Goal: Download file/media

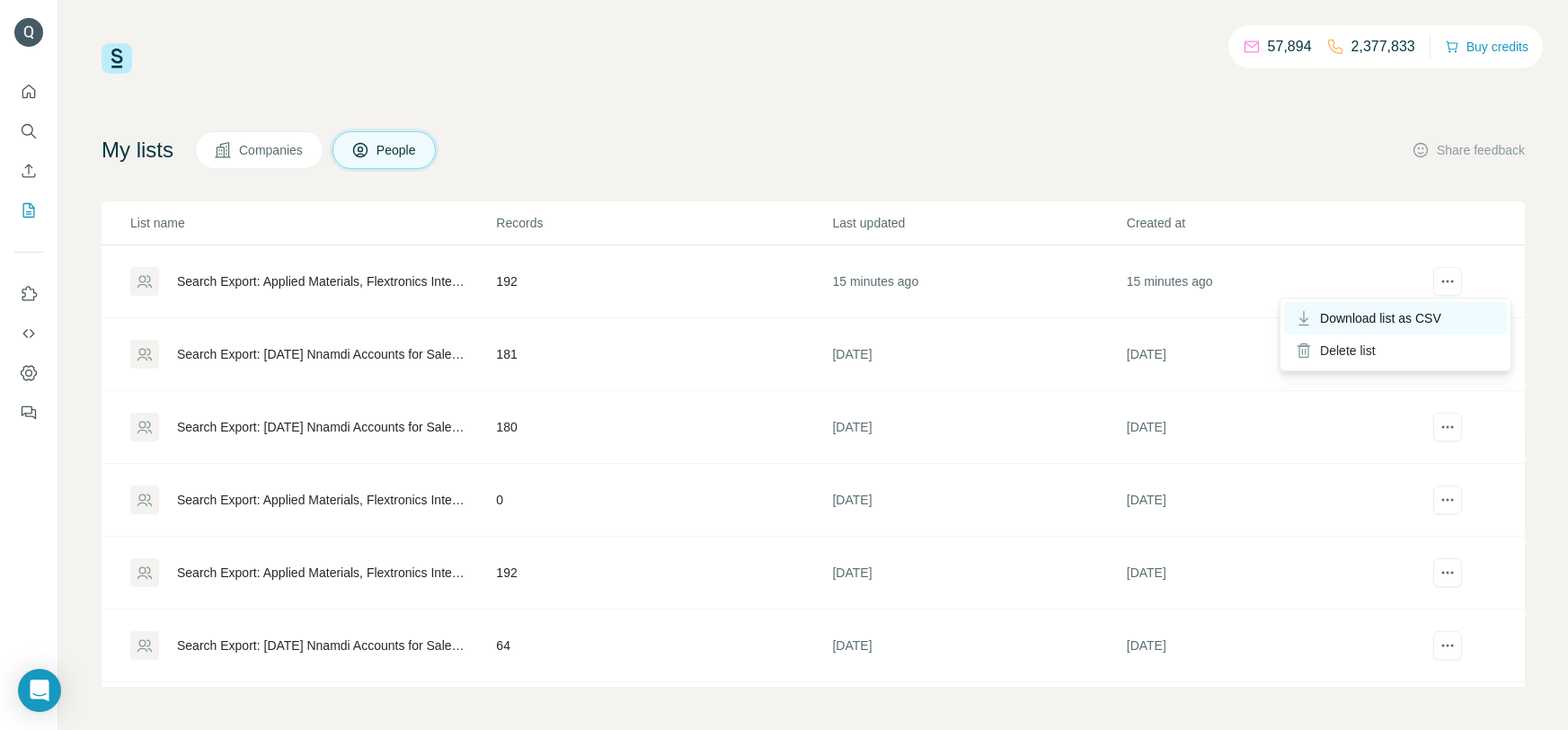
click at [1449, 321] on div "Download list as CSV" at bounding box center [1395, 319] width 223 height 33
